Goal: Transaction & Acquisition: Purchase product/service

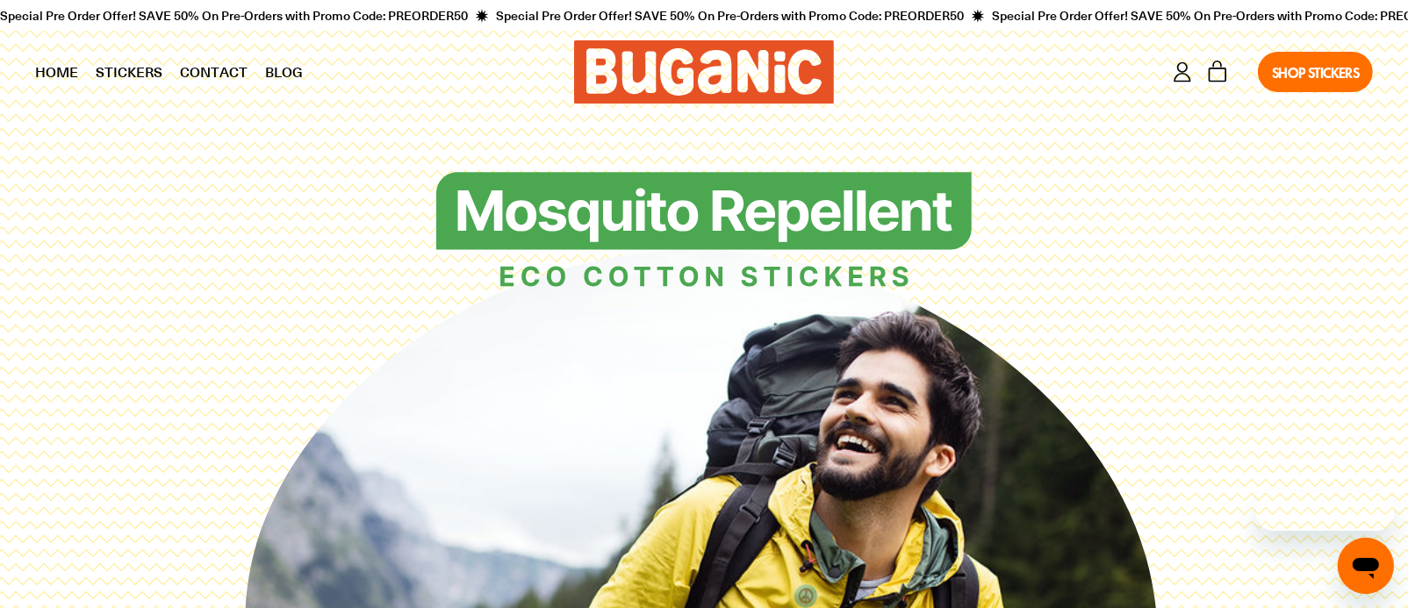
click at [120, 69] on link "Stickers" at bounding box center [129, 72] width 84 height 44
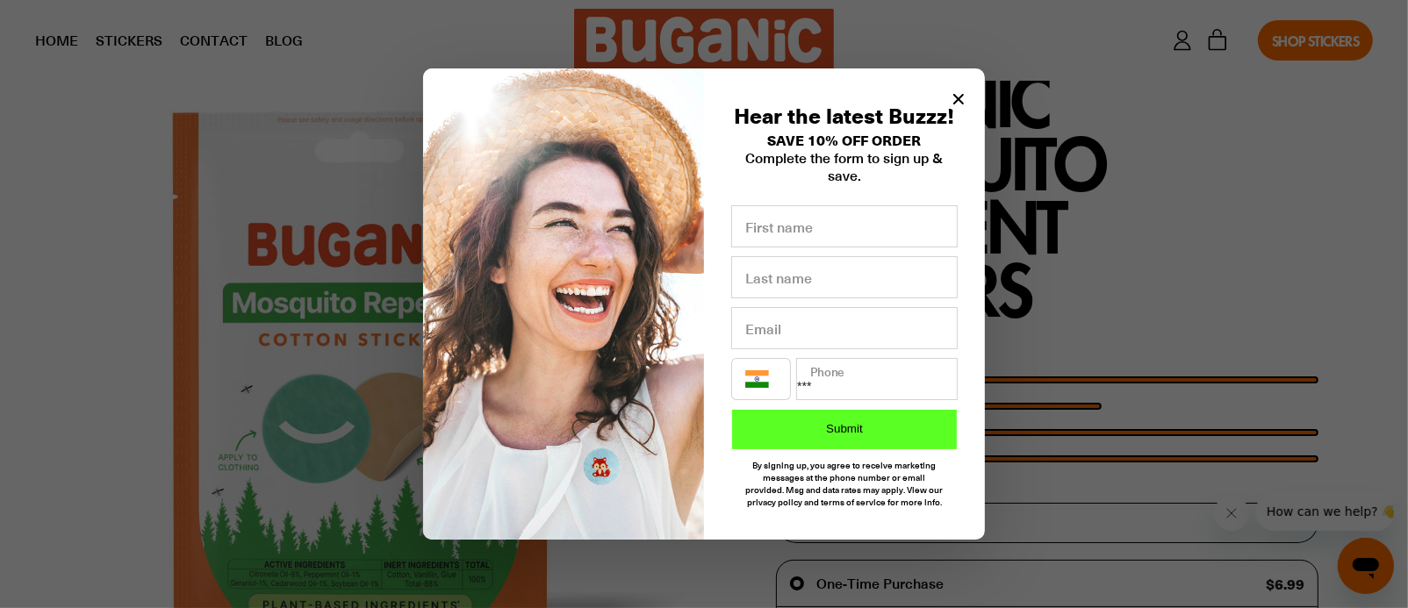
click at [960, 104] on icon "Close modal" at bounding box center [958, 99] width 11 height 11
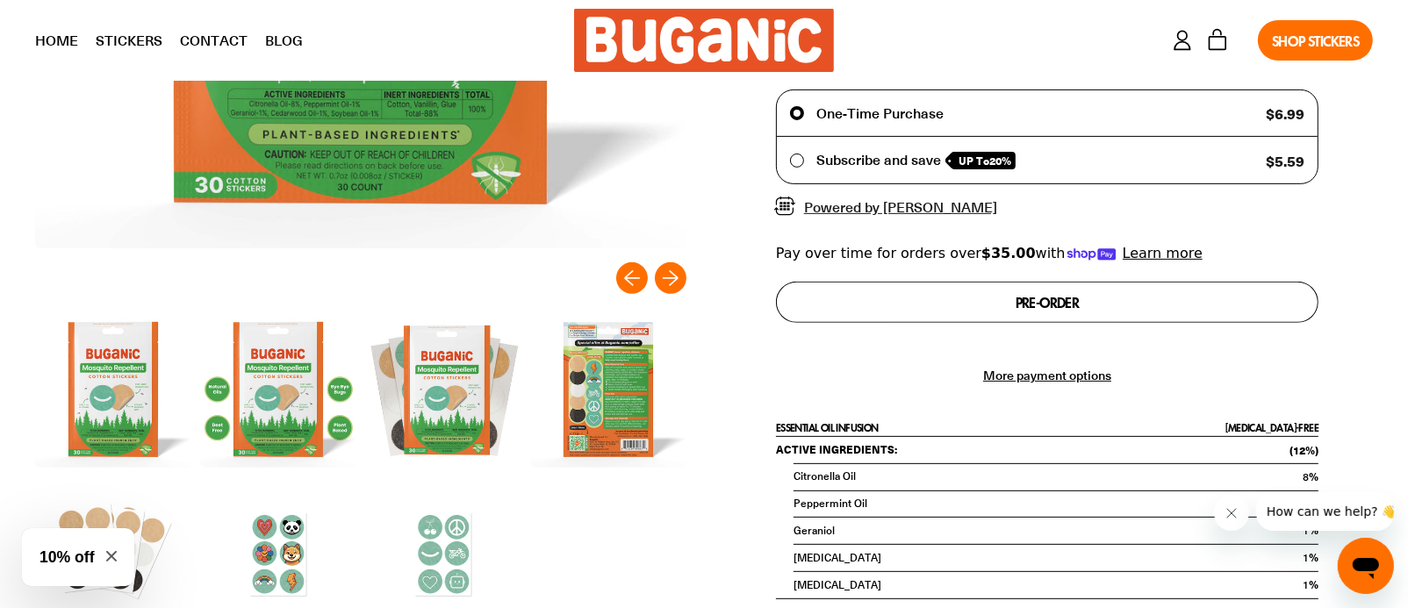
scroll to position [570, 0]
